Goal: Information Seeking & Learning: Learn about a topic

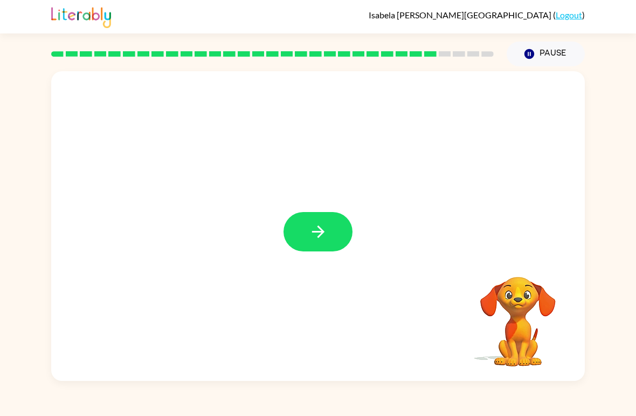
click at [301, 229] on button "button" at bounding box center [318, 231] width 69 height 39
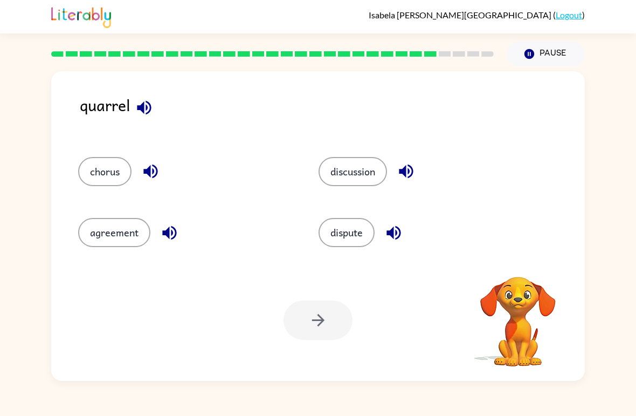
click at [142, 100] on icon "button" at bounding box center [144, 107] width 19 height 19
click at [138, 92] on div "quarrel chorus discussion agreement dispute Your browser must support playing .…" at bounding box center [318, 226] width 534 height 310
click at [149, 108] on icon "button" at bounding box center [144, 107] width 19 height 19
click at [149, 174] on icon "button" at bounding box center [150, 171] width 14 height 14
click at [98, 164] on button "chorus" at bounding box center [104, 171] width 53 height 29
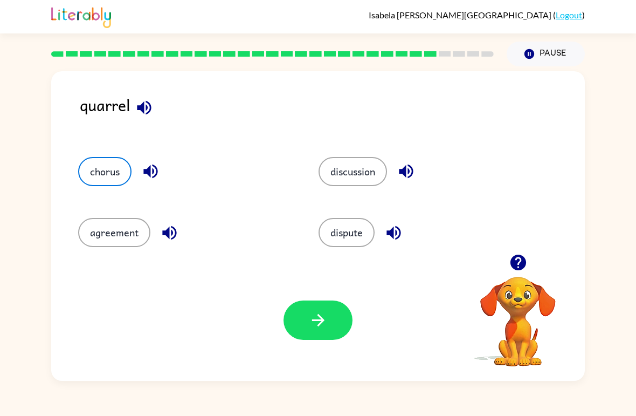
click at [185, 227] on div "agreement" at bounding box center [186, 232] width 216 height 29
click at [333, 311] on button "button" at bounding box center [318, 319] width 69 height 39
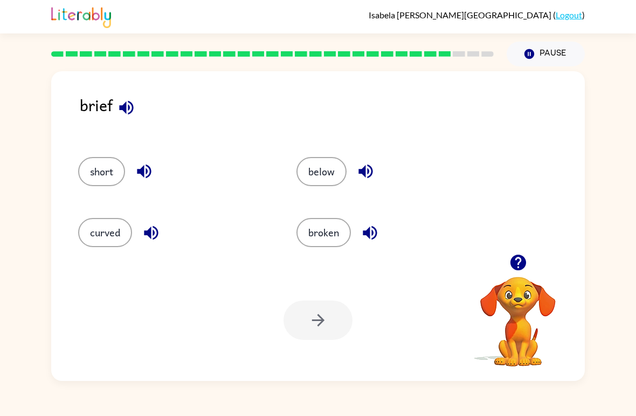
click at [128, 97] on button "button" at bounding box center [127, 108] width 28 height 28
click at [141, 170] on icon "button" at bounding box center [144, 171] width 14 height 14
click at [152, 235] on icon "button" at bounding box center [151, 232] width 14 height 14
click at [369, 159] on button "button" at bounding box center [366, 171] width 28 height 28
click at [360, 171] on icon "button" at bounding box center [366, 171] width 14 height 14
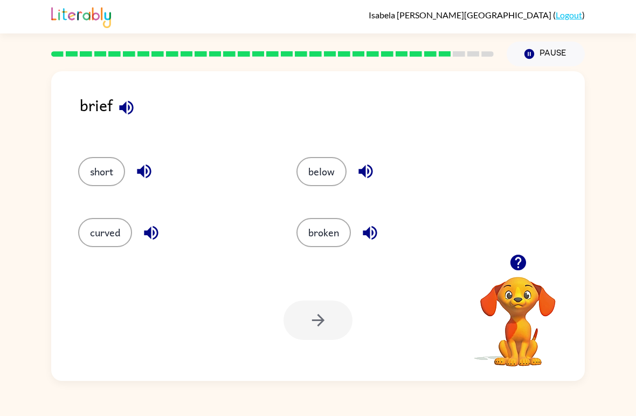
click at [373, 235] on icon "button" at bounding box center [370, 232] width 14 height 14
click at [331, 174] on button "below" at bounding box center [322, 171] width 50 height 29
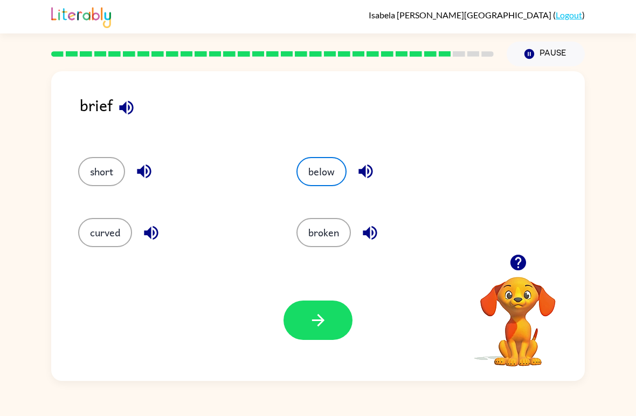
click at [323, 322] on icon "button" at bounding box center [318, 320] width 12 height 12
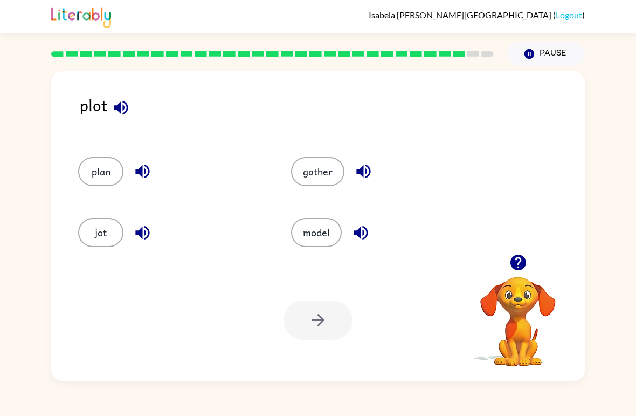
click at [124, 166] on div "plan" at bounding box center [172, 171] width 188 height 29
click at [108, 168] on button "plan" at bounding box center [100, 171] width 45 height 29
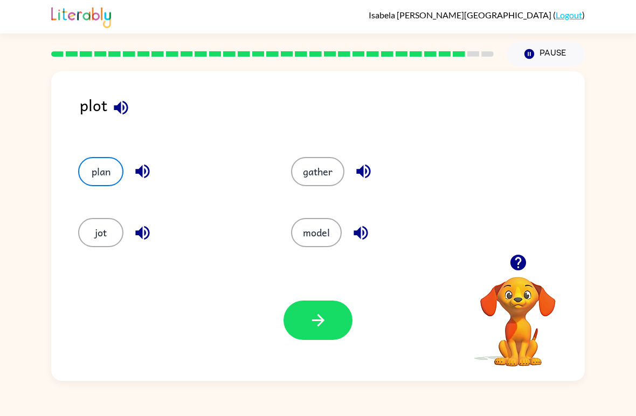
click at [328, 309] on button "button" at bounding box center [318, 319] width 69 height 39
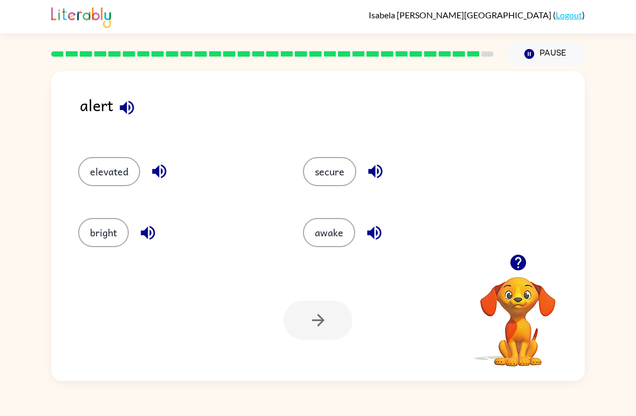
click at [340, 239] on button "awake" at bounding box center [329, 232] width 52 height 29
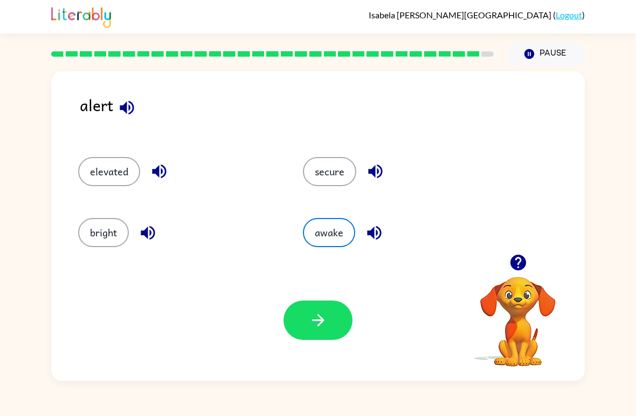
click at [318, 323] on icon "button" at bounding box center [318, 320] width 19 height 19
